Goal: Transaction & Acquisition: Purchase product/service

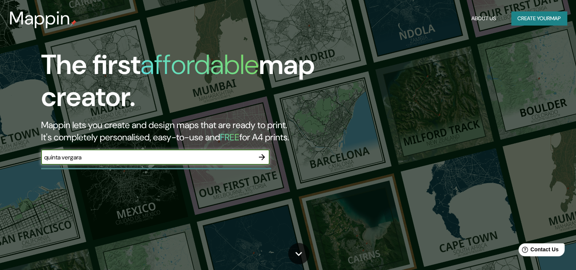
type input "quinta vergara"
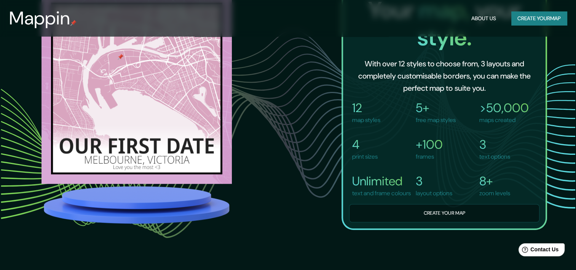
scroll to position [547, 0]
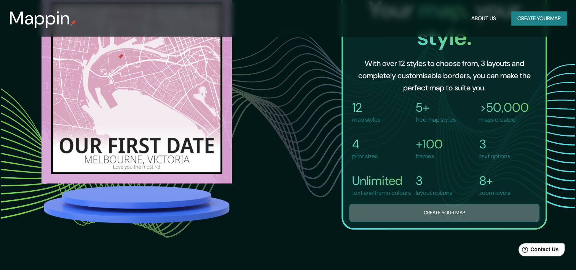
click at [402, 212] on button "Create your map" at bounding box center [444, 212] width 190 height 19
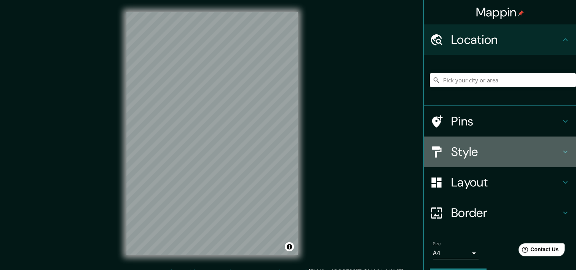
click at [481, 149] on h4 "Style" at bounding box center [506, 151] width 110 height 15
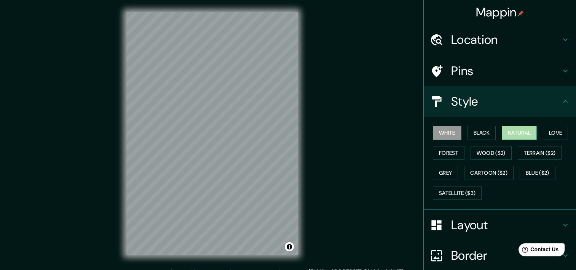
click at [527, 134] on button "Natural" at bounding box center [519, 133] width 35 height 14
click at [552, 131] on button "Love" at bounding box center [555, 133] width 25 height 14
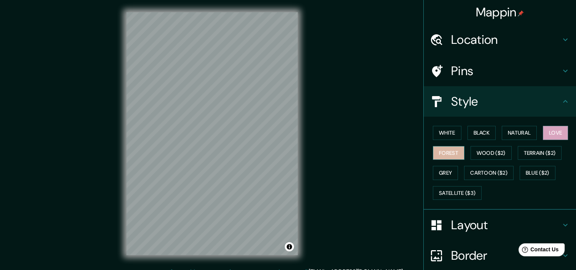
click at [446, 151] on button "Forest" at bounding box center [449, 153] width 32 height 14
click at [443, 172] on button "Grey" at bounding box center [445, 173] width 25 height 14
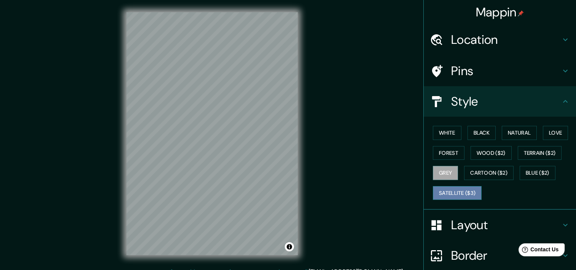
click at [459, 190] on button "Satellite ($3)" at bounding box center [457, 193] width 49 height 14
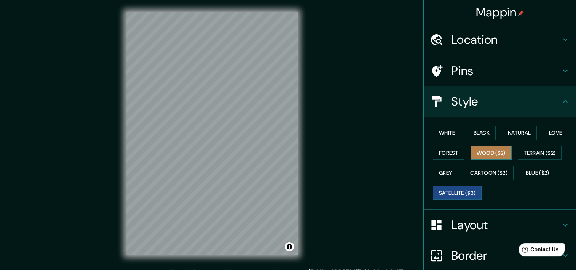
click at [477, 156] on button "Wood ($2)" at bounding box center [490, 153] width 41 height 14
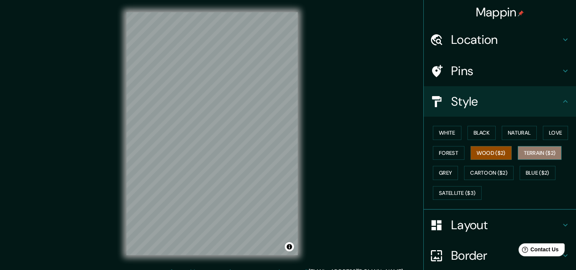
click at [527, 150] on button "Terrain ($2)" at bounding box center [540, 153] width 44 height 14
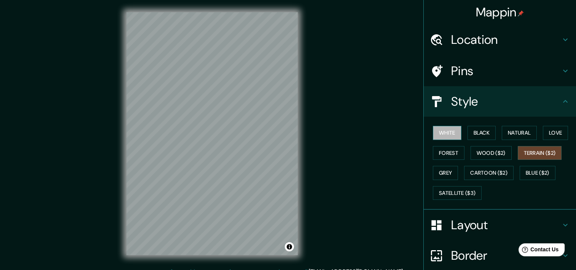
click at [448, 127] on button "White" at bounding box center [447, 133] width 29 height 14
